Goal: Communication & Community: Answer question/provide support

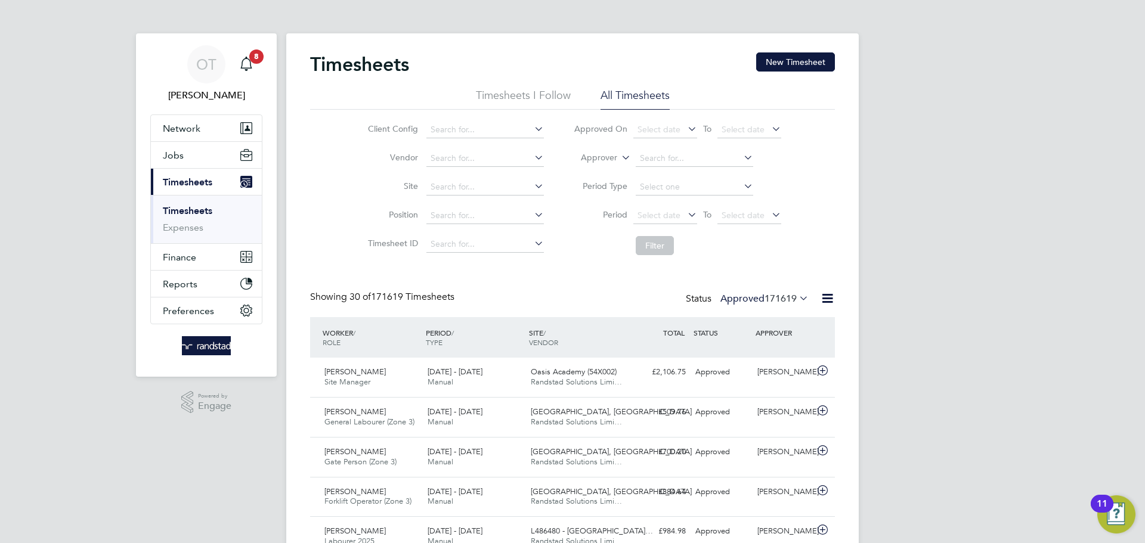
click at [766, 66] on button "New Timesheet" at bounding box center [795, 61] width 79 height 19
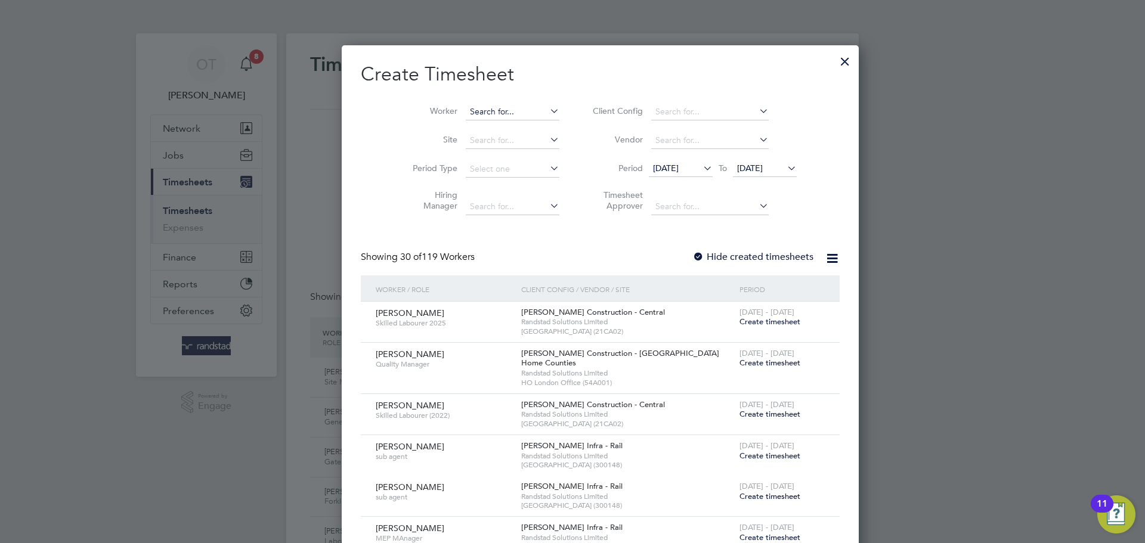
scroll to position [2251, 461]
click at [482, 115] on input at bounding box center [513, 112] width 94 height 17
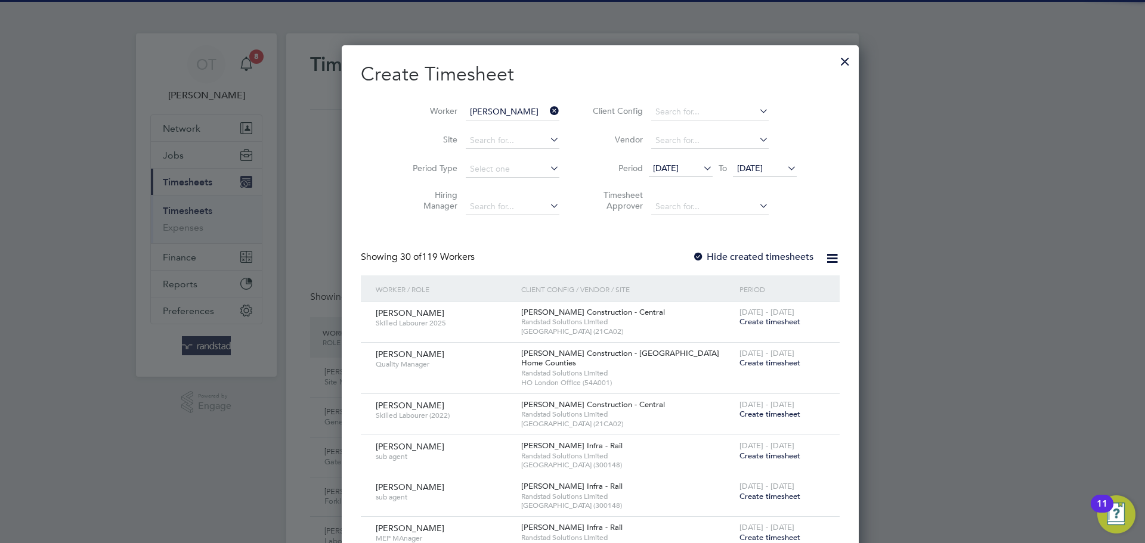
click at [473, 124] on li "[PERSON_NAME]" at bounding box center [487, 128] width 100 height 16
type input "[PERSON_NAME]"
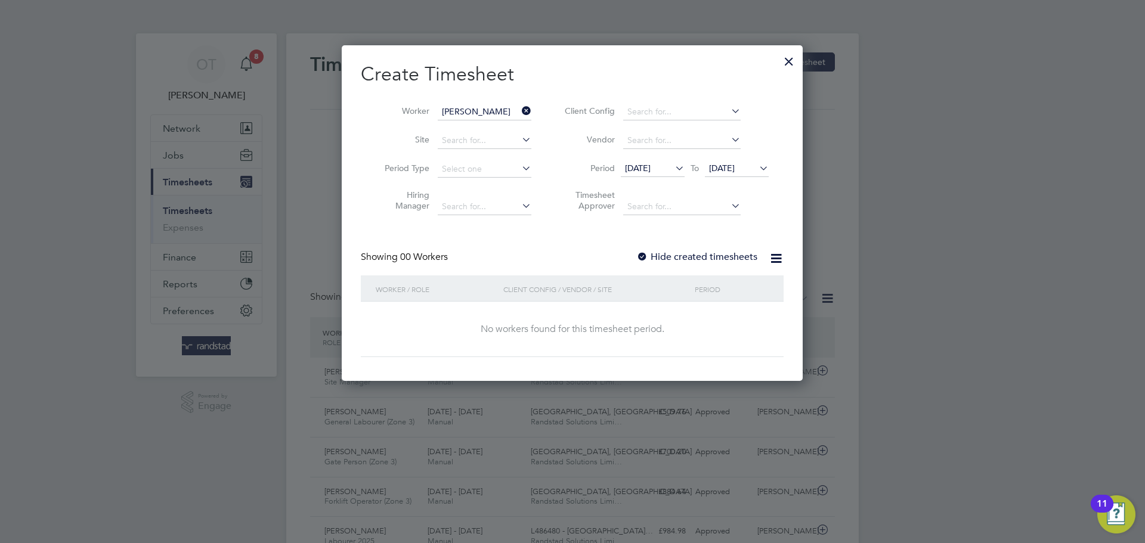
scroll to position [336, 461]
click at [712, 253] on label "Hide created timesheets" at bounding box center [696, 257] width 121 height 12
click at [757, 169] on icon at bounding box center [757, 168] width 0 height 17
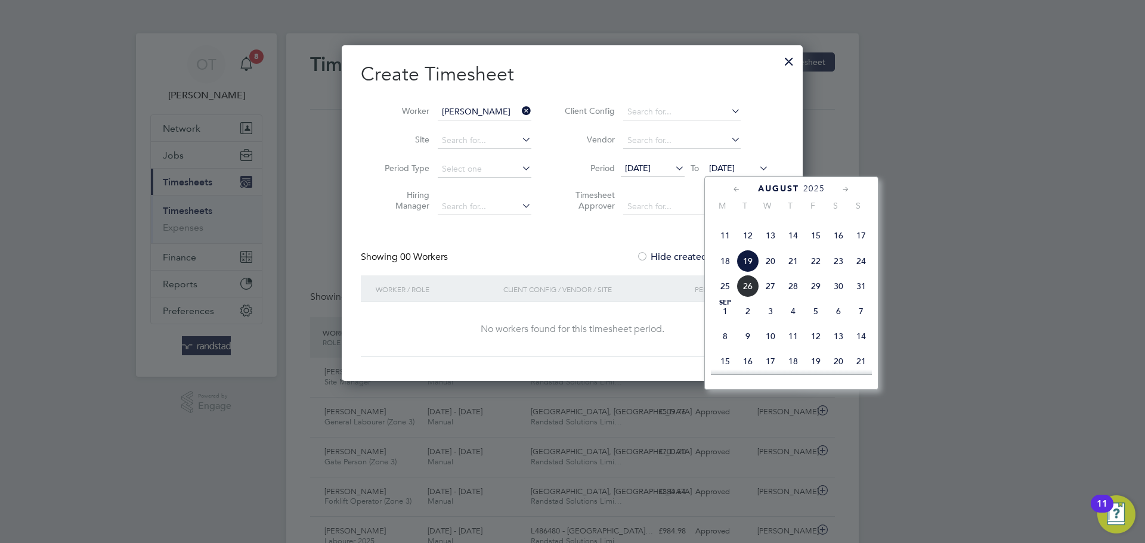
click at [857, 298] on span "31" at bounding box center [861, 286] width 23 height 23
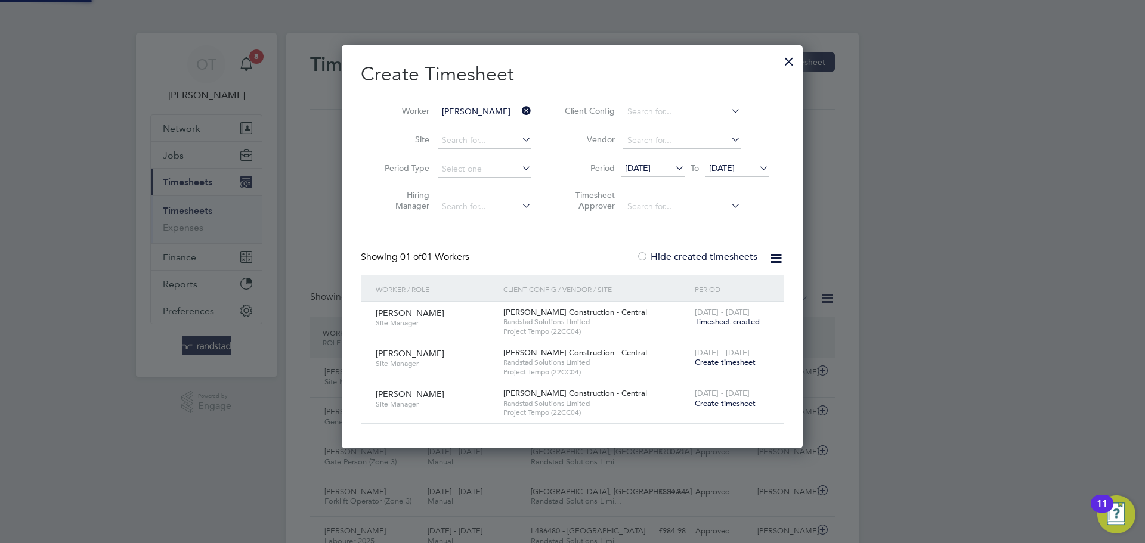
scroll to position [402, 461]
click at [726, 324] on span "Timesheet created" at bounding box center [727, 322] width 65 height 11
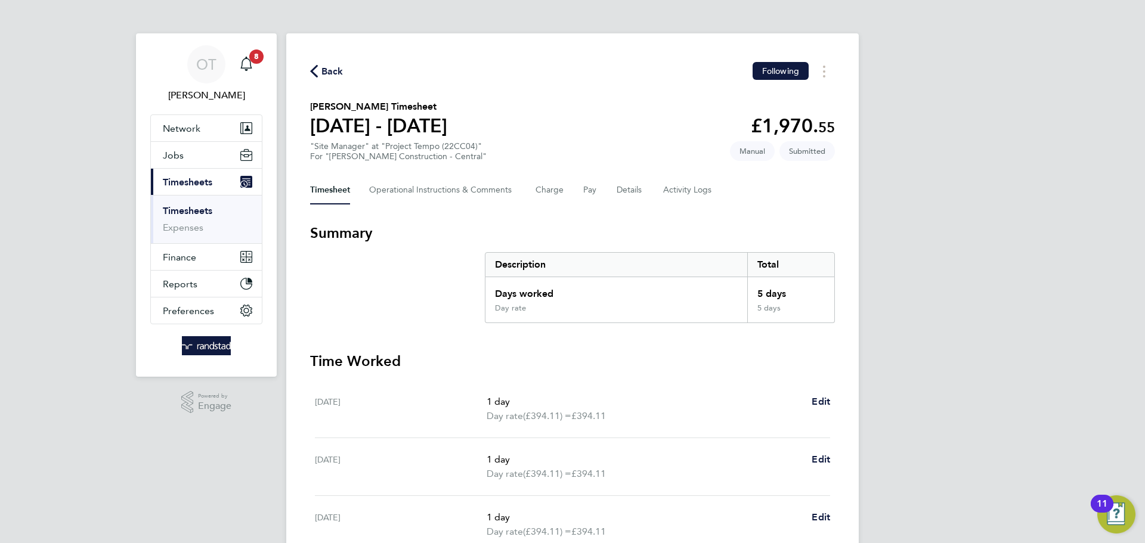
click at [612, 187] on div "Timesheet Operational Instructions & Comments Charge Pay Details Activity Logs" at bounding box center [572, 190] width 525 height 29
click at [622, 197] on button "Details" at bounding box center [629, 190] width 27 height 29
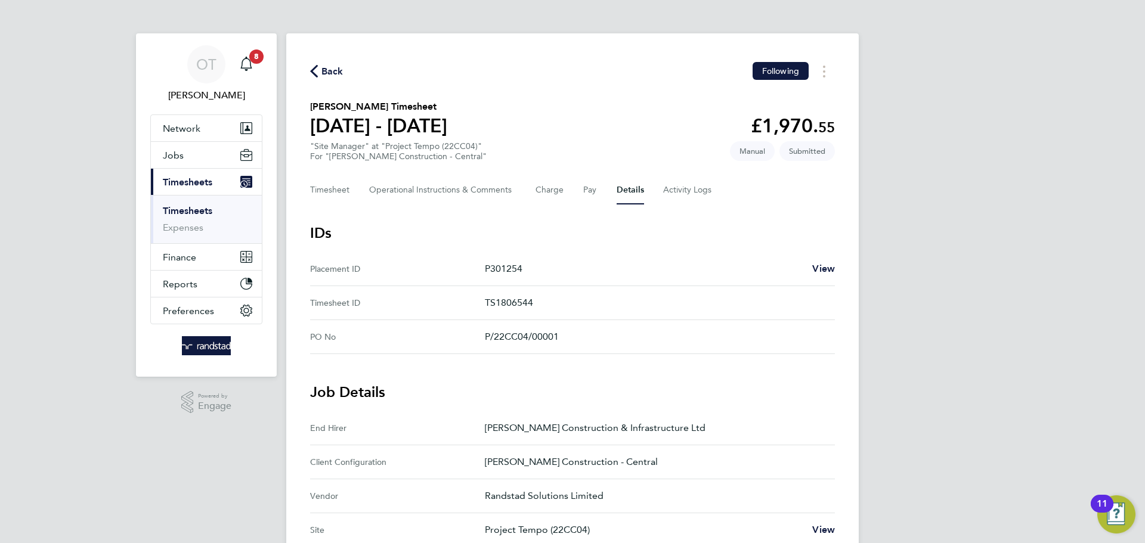
click at [401, 206] on div "Back Following [PERSON_NAME] Timesheet [DATE] - [DATE] £1,970. 55 "Site Manager…" at bounding box center [572, 502] width 572 height 939
click at [457, 191] on Comments-tab "Operational Instructions & Comments" at bounding box center [442, 190] width 147 height 29
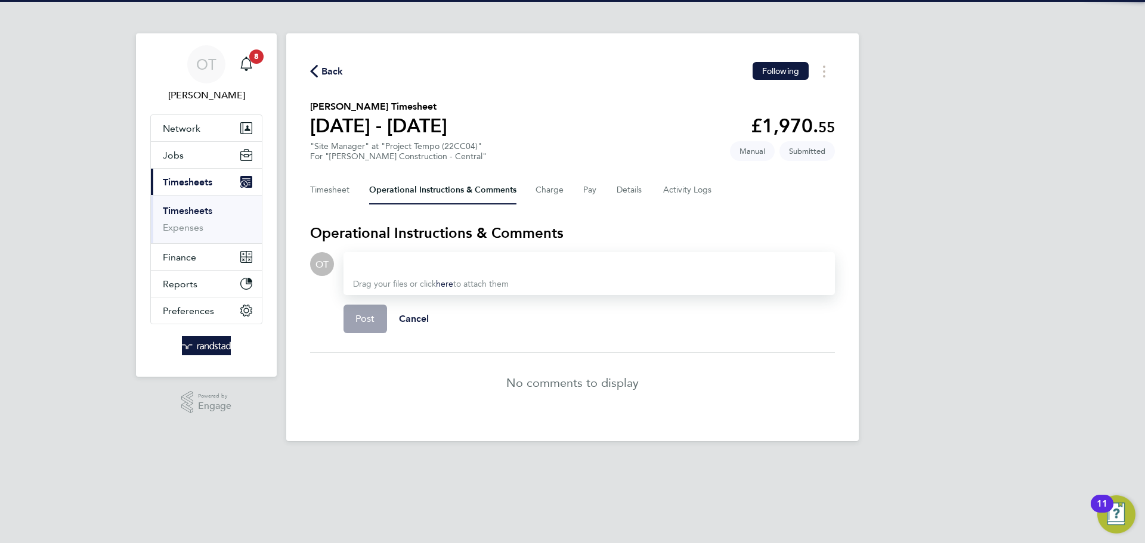
click at [448, 265] on div at bounding box center [589, 264] width 472 height 14
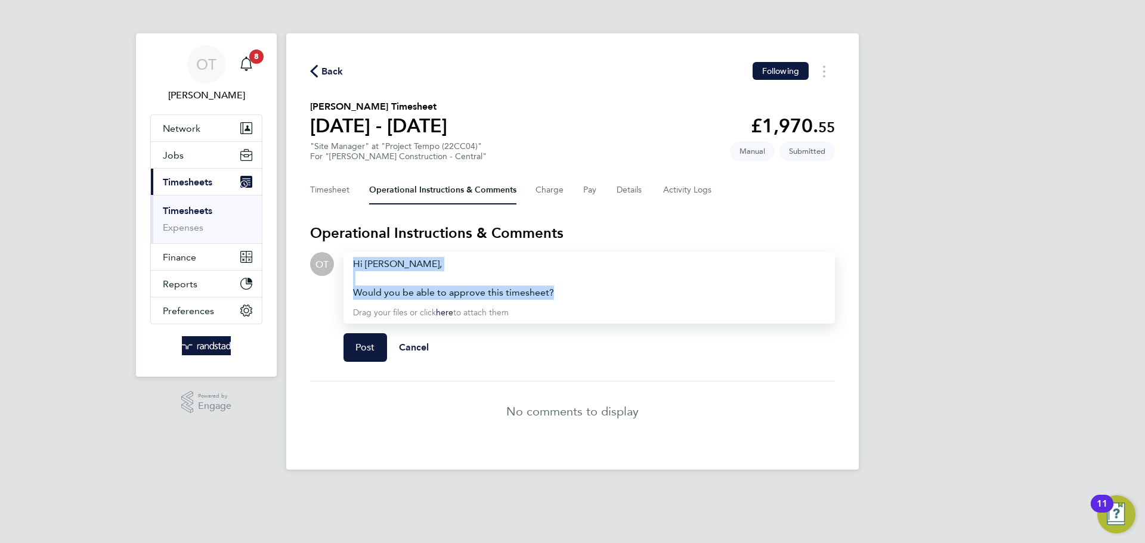
drag, startPoint x: 559, startPoint y: 296, endPoint x: 345, endPoint y: 262, distance: 216.7
click at [334, 258] on div "Drop your files here Supported files: JPG, JPEG, PNG, GIF or PDF Hi [PERSON_NAM…" at bounding box center [584, 311] width 501 height 119
copy div "Hi [PERSON_NAME], Would you be able to approve this timesheet?"
click at [354, 349] on button "Post" at bounding box center [365, 347] width 44 height 29
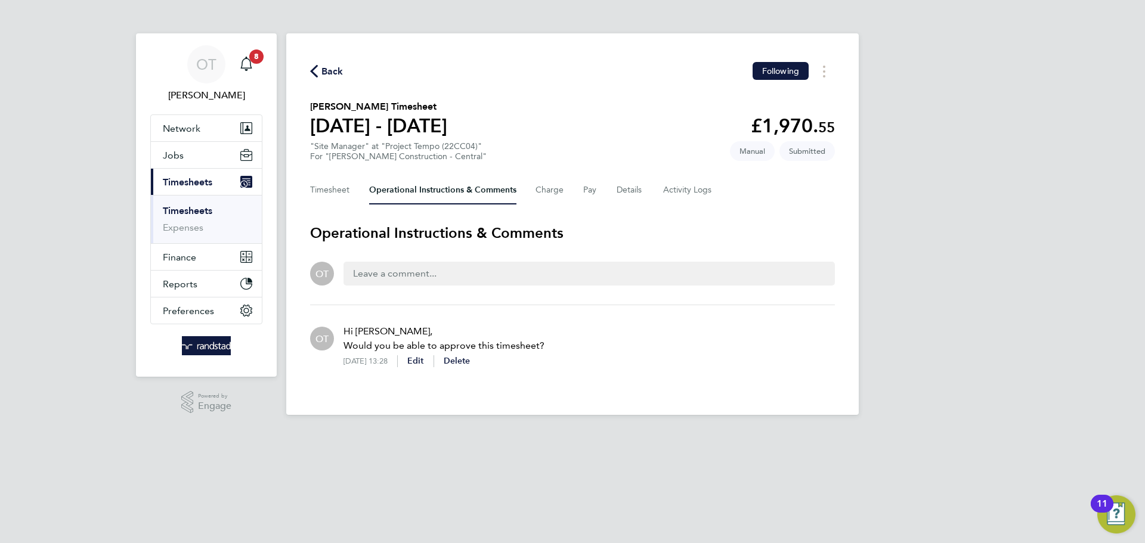
click at [333, 76] on span "Back" at bounding box center [332, 71] width 22 height 14
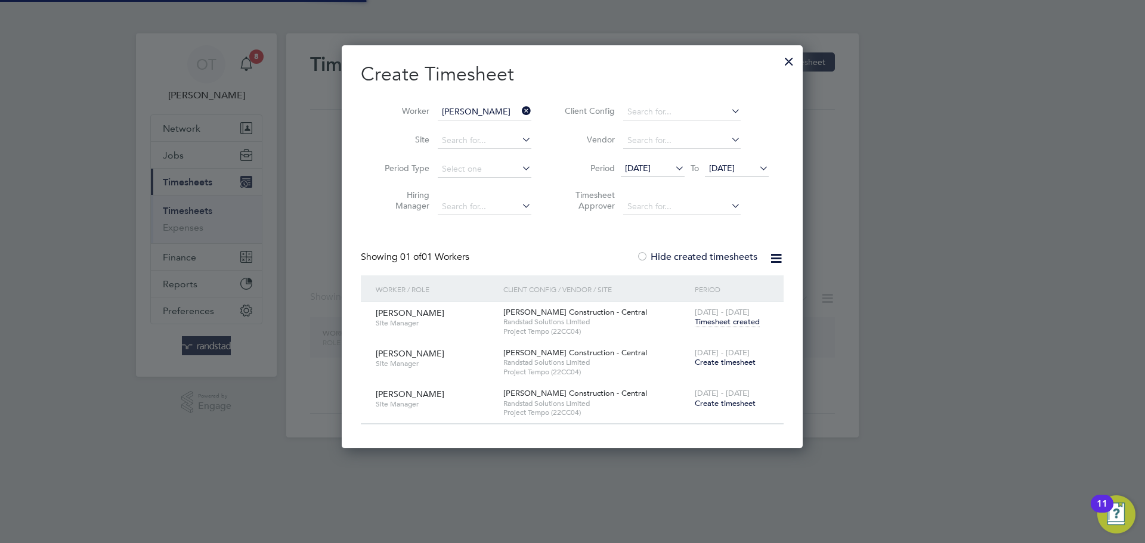
scroll to position [402, 461]
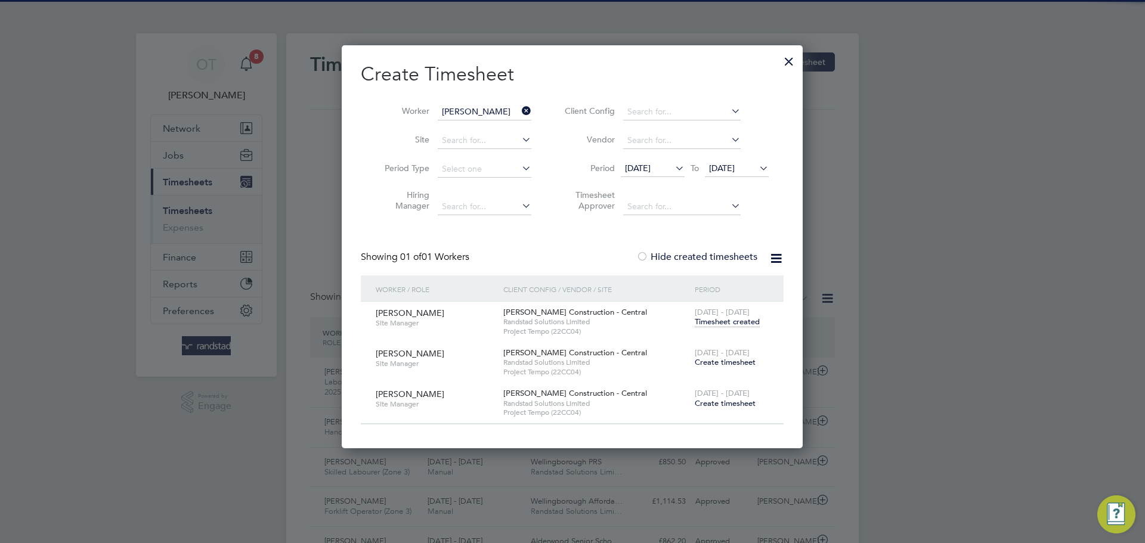
click at [519, 113] on icon at bounding box center [519, 111] width 0 height 17
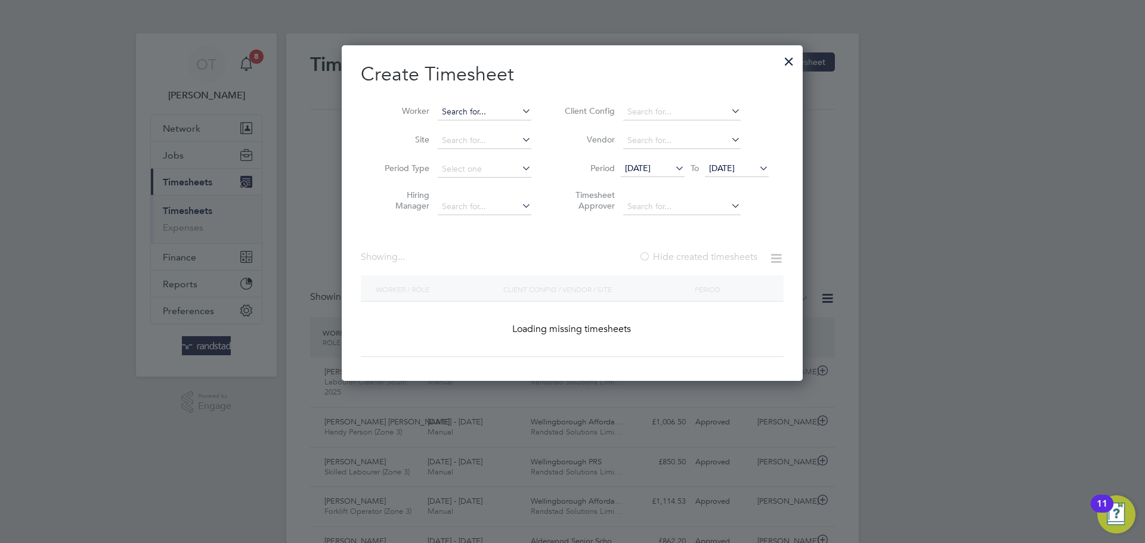
click at [518, 111] on input at bounding box center [485, 112] width 94 height 17
click at [485, 109] on input at bounding box center [485, 112] width 94 height 17
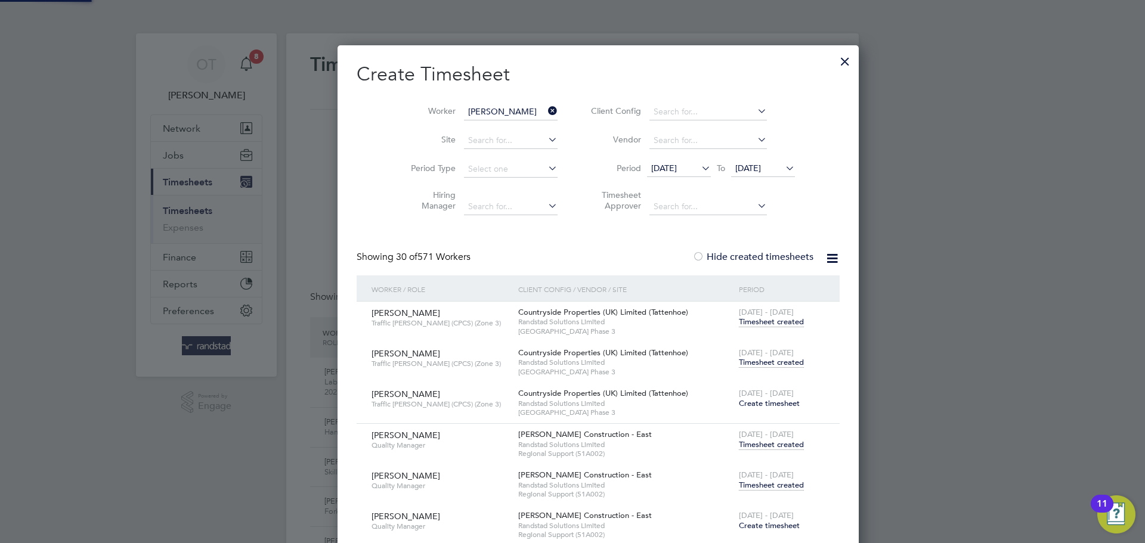
click at [482, 120] on li "[PERSON_NAME]" at bounding box center [488, 128] width 103 height 16
type input "[PERSON_NAME]"
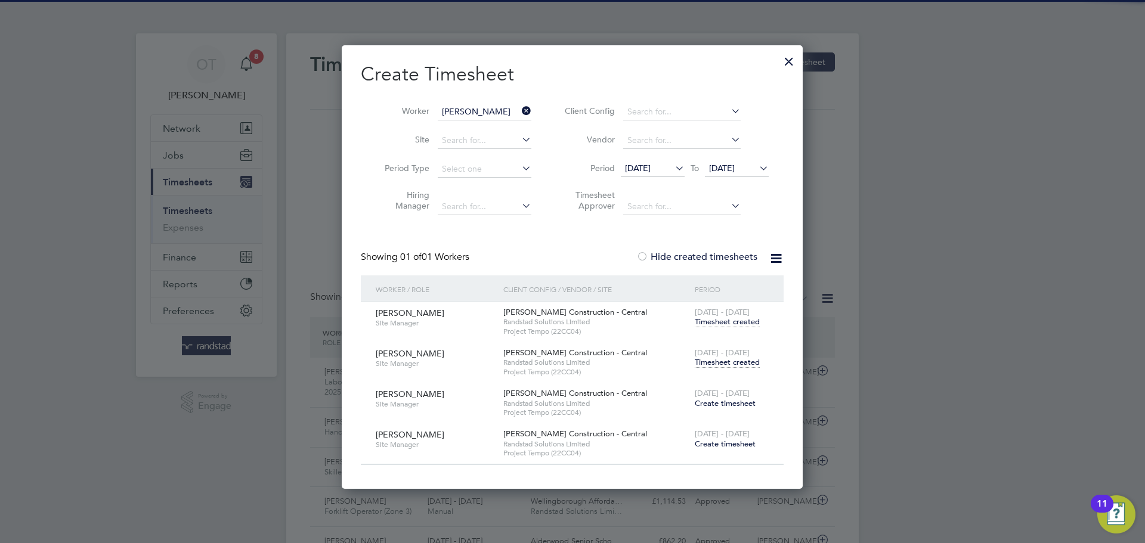
click at [726, 366] on span "Timesheet created" at bounding box center [727, 362] width 65 height 11
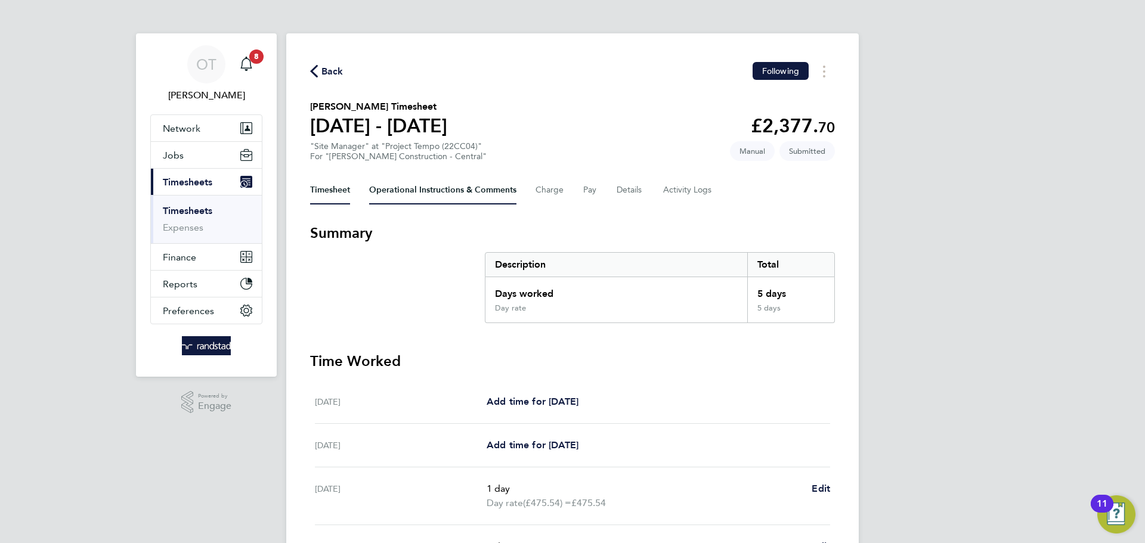
click at [438, 196] on Comments-tab "Operational Instructions & Comments" at bounding box center [442, 190] width 147 height 29
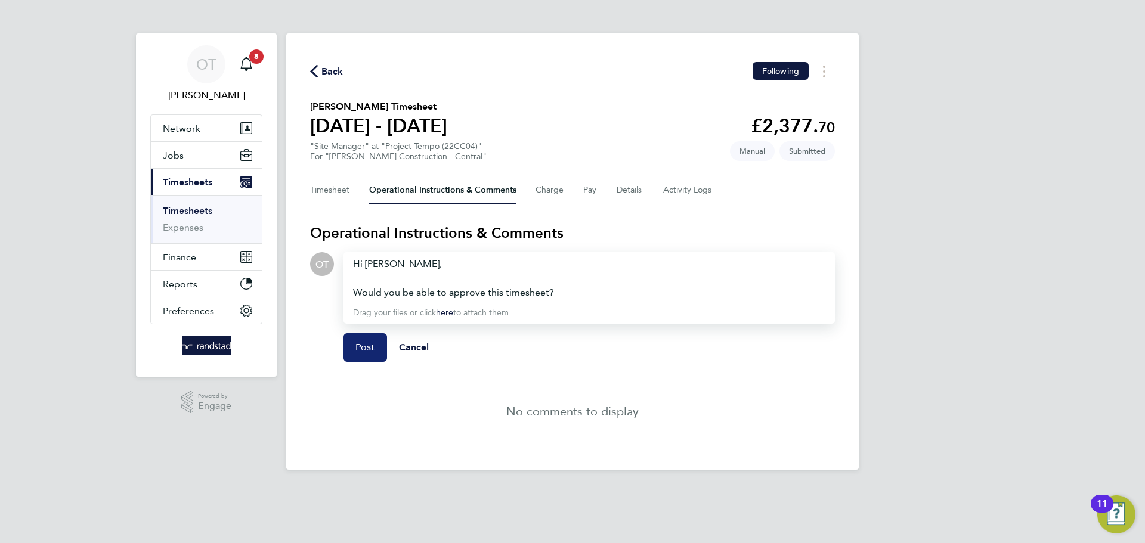
click at [371, 343] on span "Post" at bounding box center [365, 348] width 20 height 12
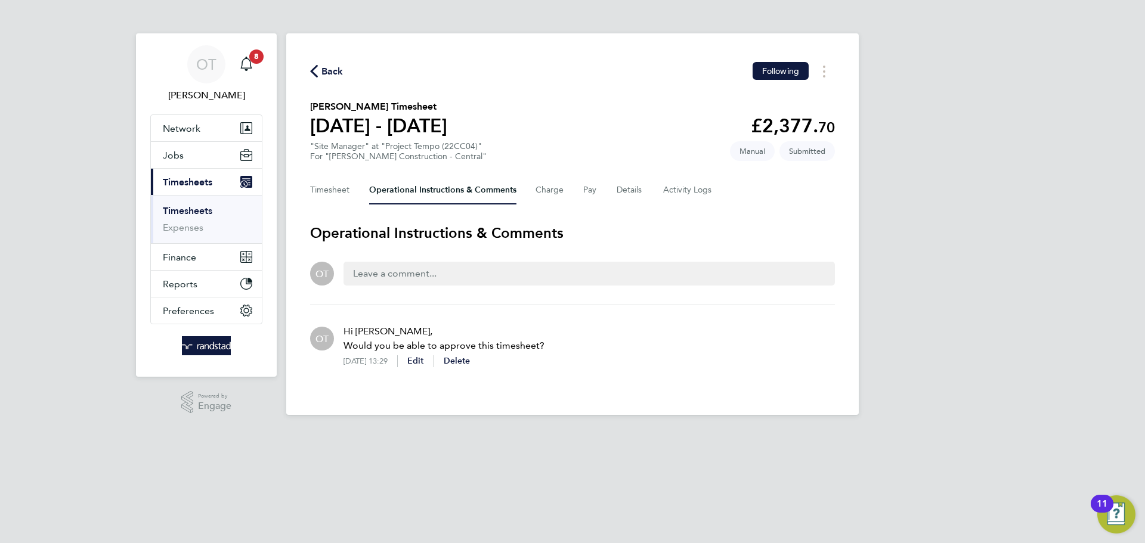
click at [333, 74] on span "Back" at bounding box center [332, 71] width 22 height 14
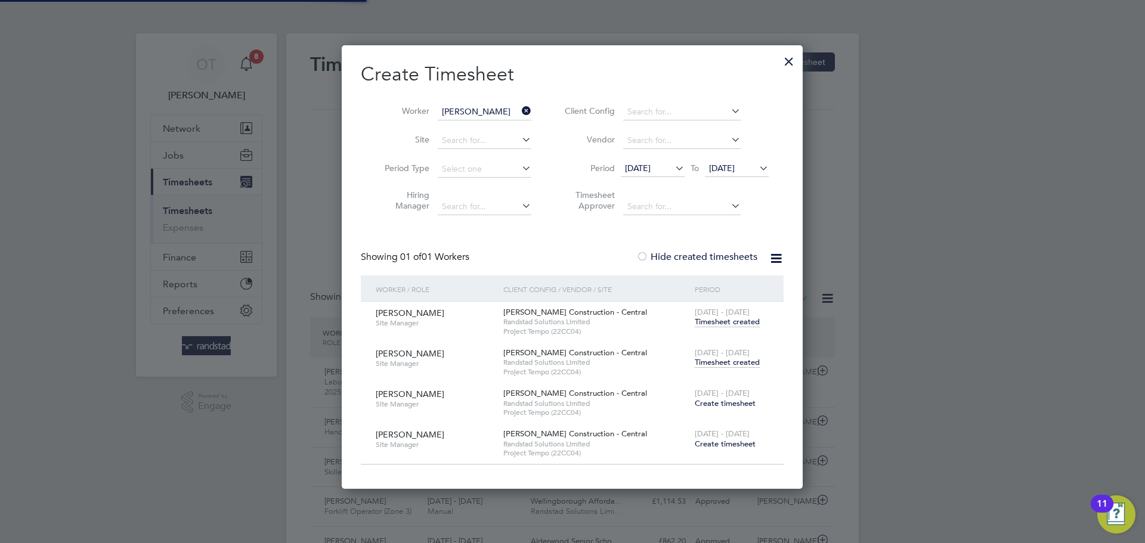
click at [519, 108] on icon at bounding box center [519, 111] width 0 height 17
click at [498, 109] on input "[PERSON_NAME]" at bounding box center [485, 112] width 94 height 17
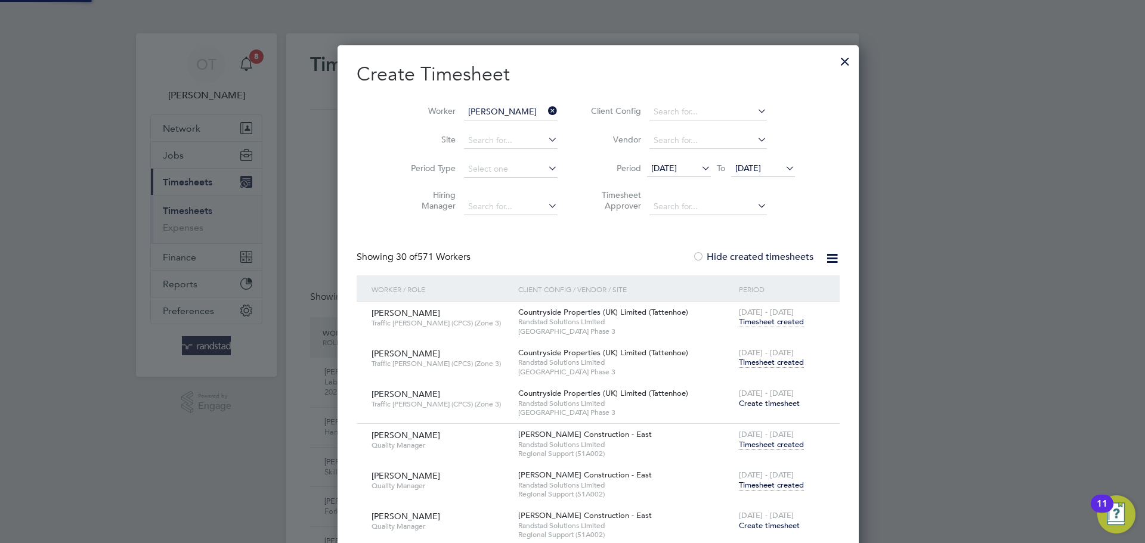
click at [466, 123] on b "Victoria" at bounding box center [457, 128] width 30 height 10
type input "[PERSON_NAME]"
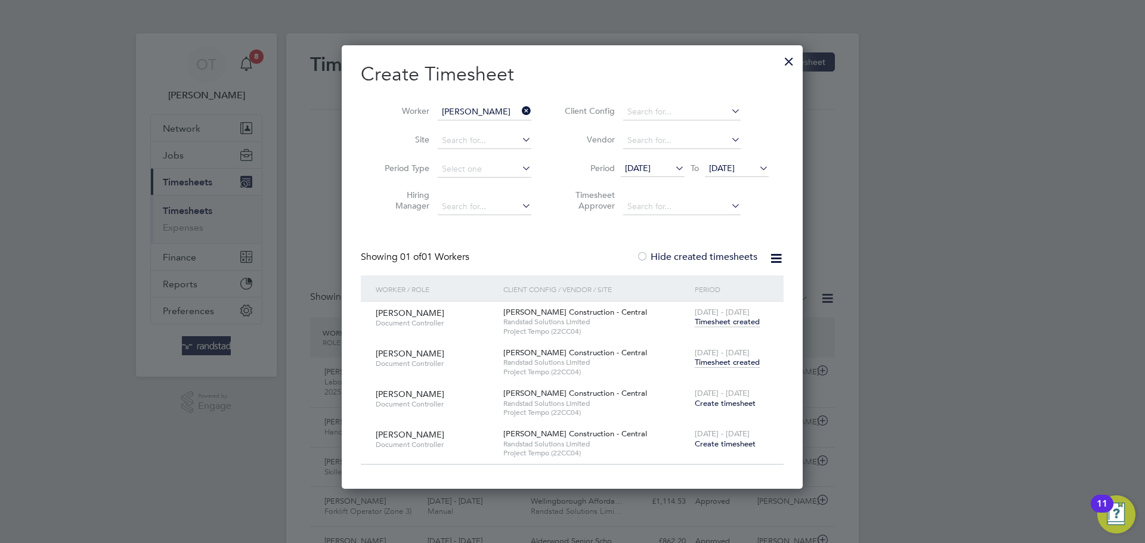
click at [717, 364] on span "Timesheet created" at bounding box center [727, 362] width 65 height 11
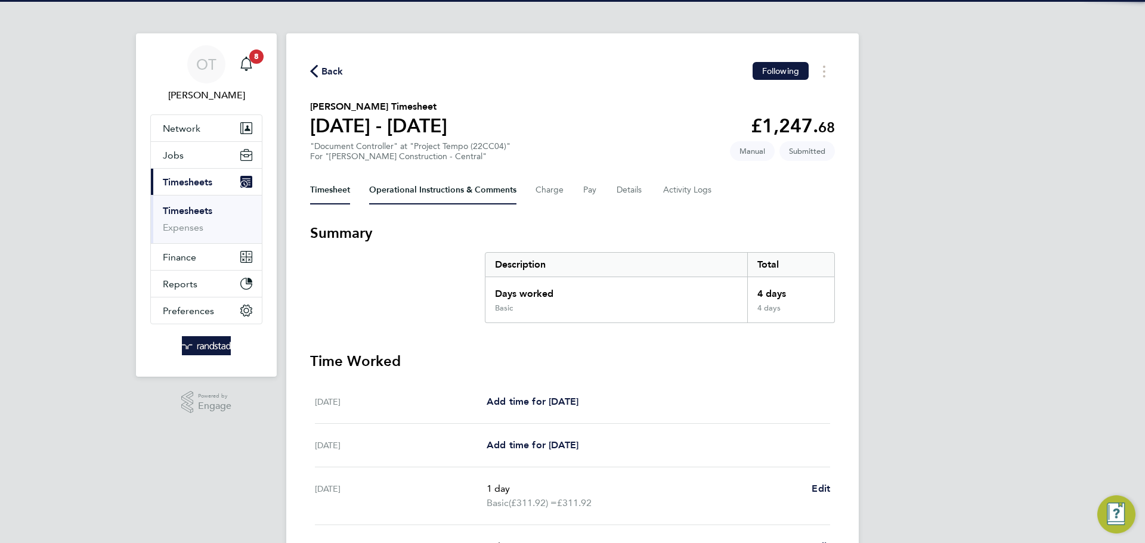
click at [412, 185] on Comments-tab "Operational Instructions & Comments" at bounding box center [442, 190] width 147 height 29
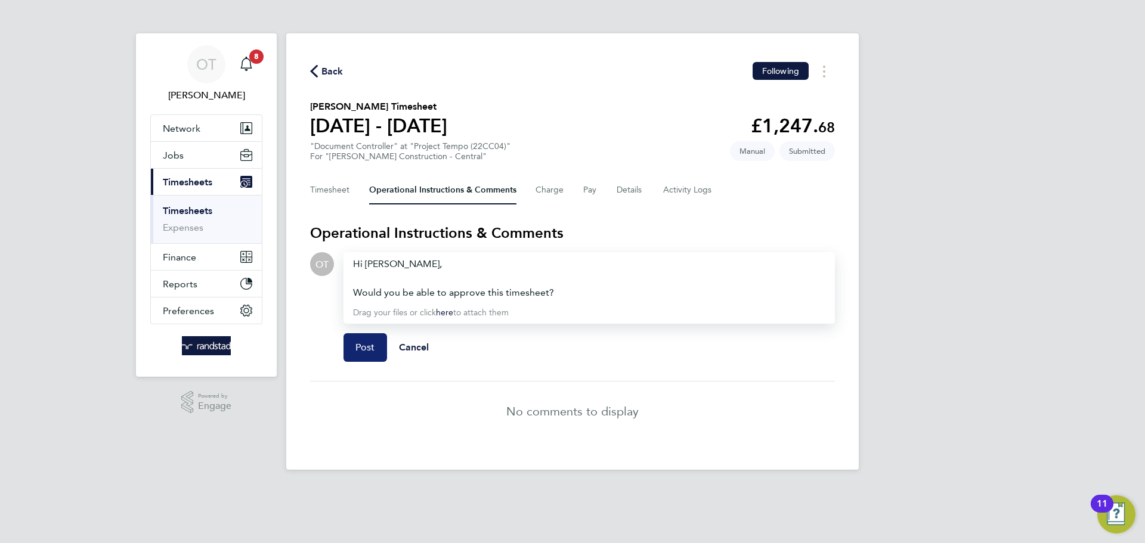
click at [373, 352] on span "Post" at bounding box center [365, 348] width 20 height 12
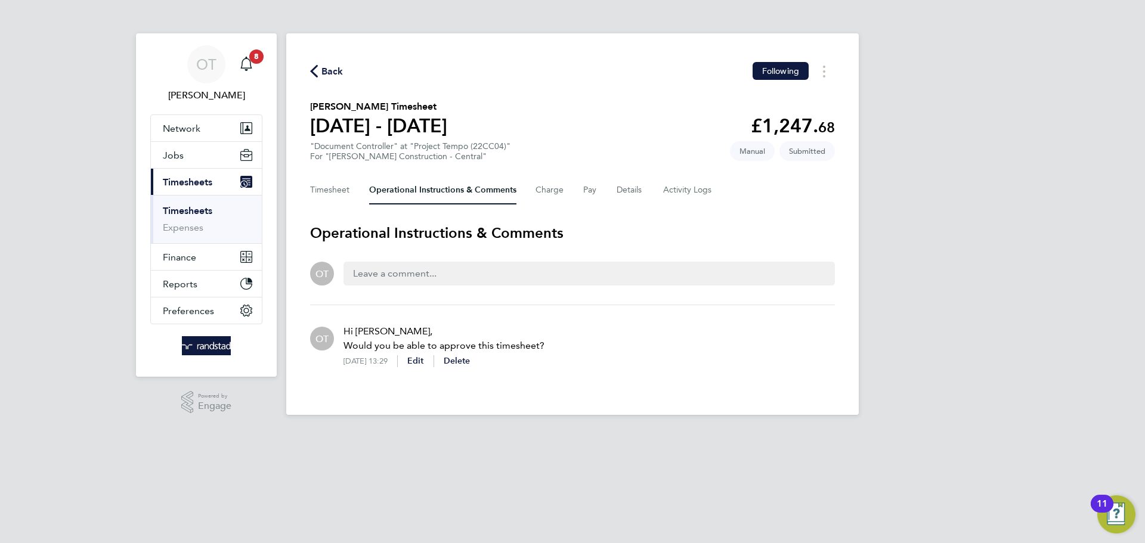
click at [324, 72] on span "Back" at bounding box center [332, 71] width 22 height 14
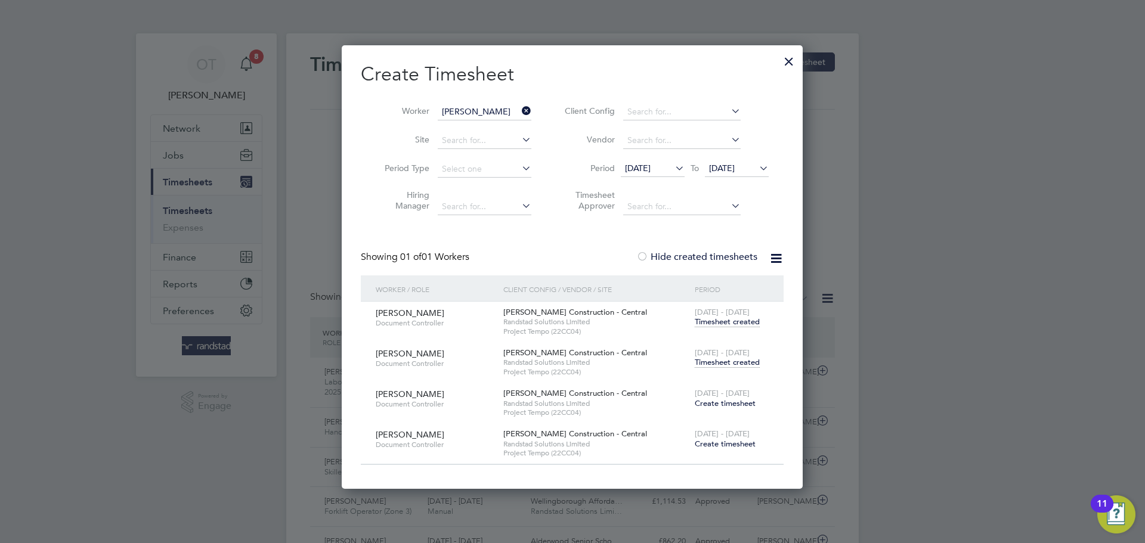
scroll to position [30, 104]
click at [791, 63] on div at bounding box center [788, 58] width 21 height 21
